Goal: Information Seeking & Learning: Understand process/instructions

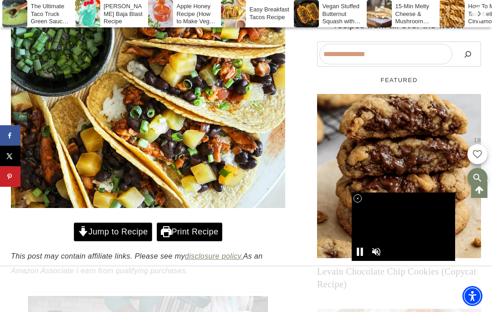
click at [107, 232] on link "Jump to Recipe" at bounding box center [113, 231] width 78 height 19
